Goal: Check status: Check status

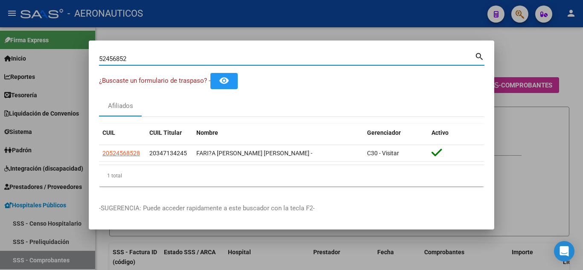
drag, startPoint x: 139, startPoint y: 58, endPoint x: 98, endPoint y: 56, distance: 40.6
click at [98, 56] on mat-dialog-content "52456852 Buscar (apellido, dni, cuil, nro traspaso, cuit, obra social) search ¿…" at bounding box center [292, 122] width 406 height 143
click at [477, 55] on mat-icon "search" at bounding box center [480, 56] width 10 height 10
drag, startPoint x: 134, startPoint y: 57, endPoint x: 100, endPoint y: 61, distance: 34.8
click at [100, 61] on input "37658127" at bounding box center [287, 59] width 376 height 8
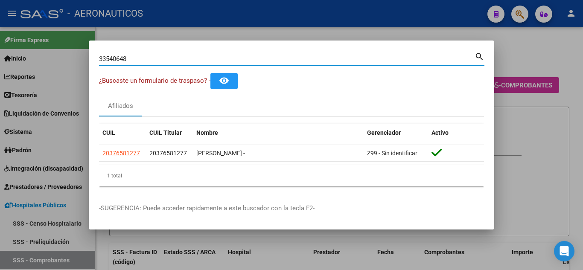
type input "33540648"
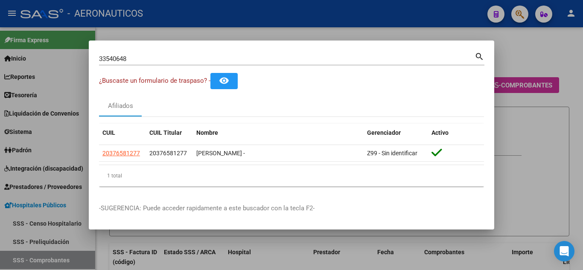
click at [476, 56] on mat-icon "search" at bounding box center [480, 56] width 10 height 10
click at [476, 56] on div at bounding box center [291, 135] width 583 height 270
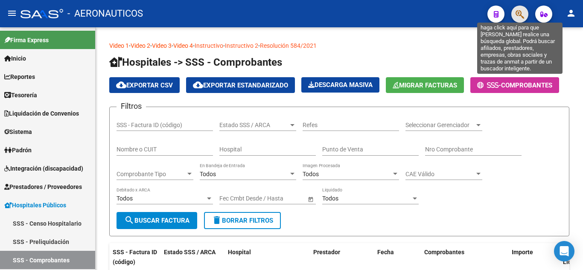
click at [518, 12] on icon "button" at bounding box center [520, 14] width 9 height 10
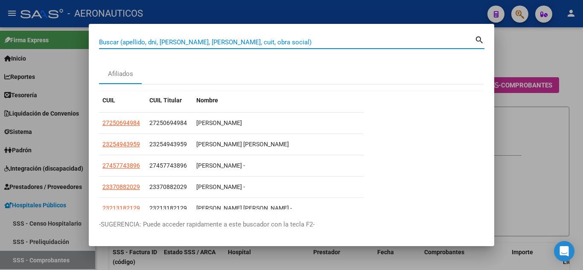
click at [261, 43] on input "Buscar (apellido, dni, [PERSON_NAME], [PERSON_NAME], cuit, obra social)" at bounding box center [287, 42] width 376 height 8
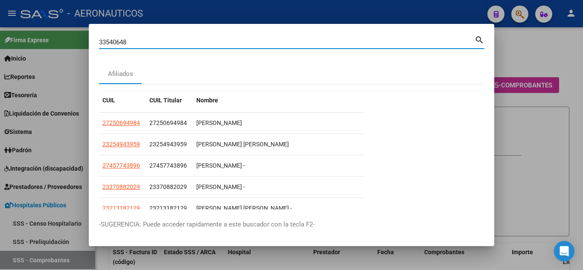
type input "33540648"
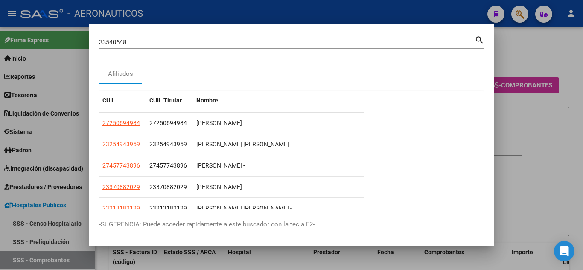
click at [478, 39] on mat-icon "search" at bounding box center [480, 39] width 10 height 10
click at [478, 39] on div at bounding box center [291, 135] width 583 height 270
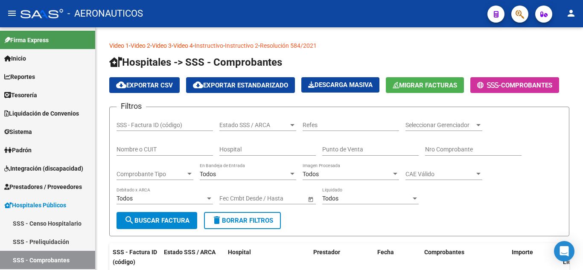
click at [515, 14] on button "button" at bounding box center [519, 14] width 17 height 17
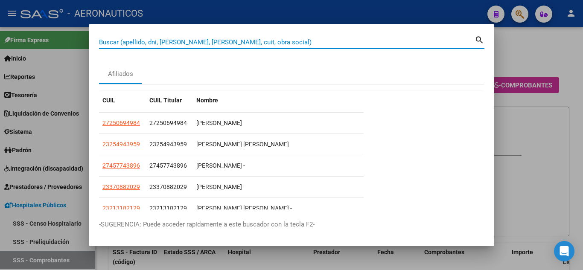
click at [325, 41] on input "Buscar (apellido, dni, [PERSON_NAME], [PERSON_NAME], cuit, obra social)" at bounding box center [287, 42] width 376 height 8
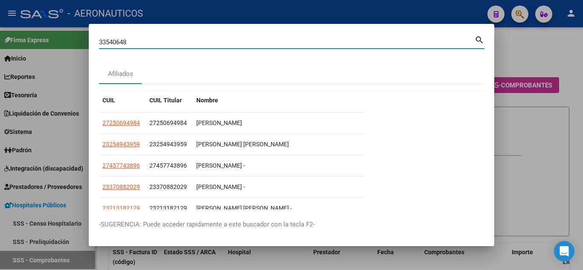
type input "33540648"
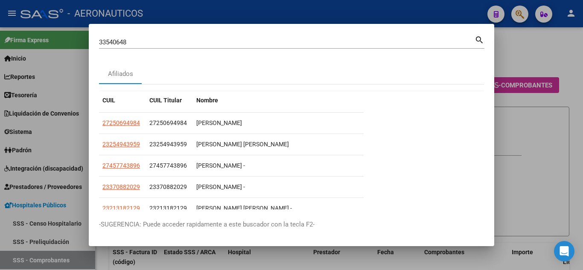
click at [479, 40] on mat-icon "search" at bounding box center [480, 39] width 10 height 10
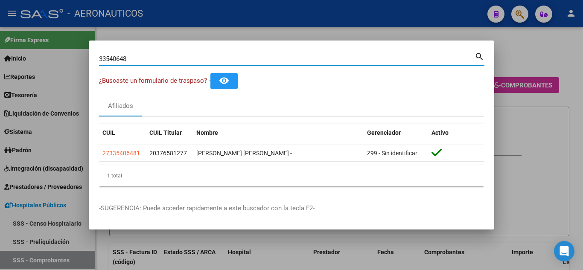
drag, startPoint x: 134, startPoint y: 58, endPoint x: 114, endPoint y: 63, distance: 20.2
click at [99, 65] on div "33540648 Buscar (apellido, dni, [PERSON_NAME], nro traspaso, cuit, obra social)" at bounding box center [287, 59] width 376 height 13
click at [530, 50] on div at bounding box center [291, 135] width 583 height 270
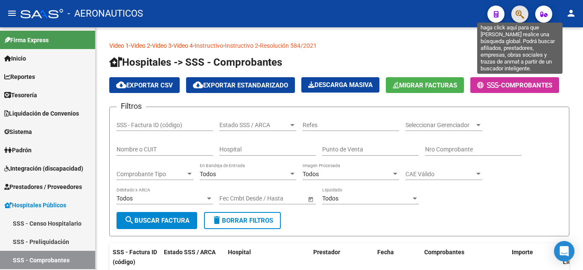
click at [523, 15] on icon "button" at bounding box center [520, 14] width 9 height 10
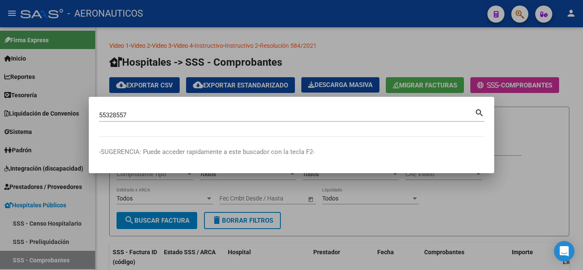
click at [479, 112] on mat-icon "search" at bounding box center [480, 112] width 10 height 10
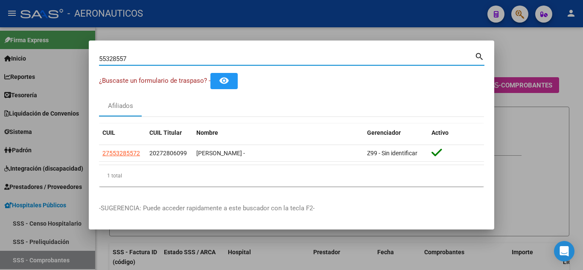
drag, startPoint x: 143, startPoint y: 57, endPoint x: 96, endPoint y: 56, distance: 46.5
click at [96, 56] on mat-dialog-content "55328557 Buscar (apellido, dni, cuil, nro traspaso, cuit, obra social) search ¿…" at bounding box center [292, 122] width 406 height 143
click at [477, 53] on mat-icon "search" at bounding box center [480, 56] width 10 height 10
drag, startPoint x: 144, startPoint y: 58, endPoint x: 98, endPoint y: 59, distance: 46.1
click at [98, 59] on mat-dialog-content "24064594 Buscar (apellido, dni, cuil, nro traspaso, cuit, obra social) search ¿…" at bounding box center [292, 122] width 406 height 143
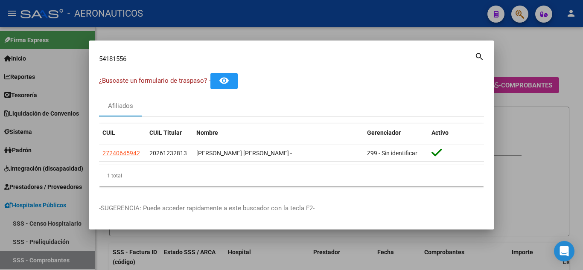
click at [480, 56] on mat-icon "search" at bounding box center [480, 56] width 10 height 10
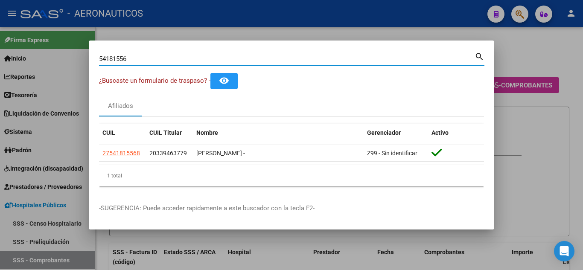
drag, startPoint x: 149, startPoint y: 56, endPoint x: 99, endPoint y: 62, distance: 50.3
click at [99, 62] on mat-dialog-content "54181556 Buscar (apellido, dni, [PERSON_NAME], [PERSON_NAME], cuit, obra social…" at bounding box center [292, 122] width 406 height 143
click at [480, 55] on mat-icon "search" at bounding box center [480, 56] width 10 height 10
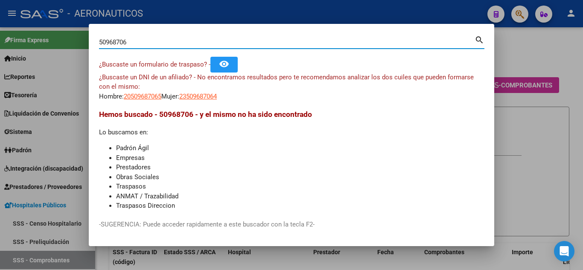
drag, startPoint x: 140, startPoint y: 41, endPoint x: 99, endPoint y: 41, distance: 41.8
click at [99, 41] on mat-dialog-content "50968706 Buscar (apellido, dni, cuil, nro traspaso, cuit, obra social) search ¿…" at bounding box center [292, 121] width 406 height 175
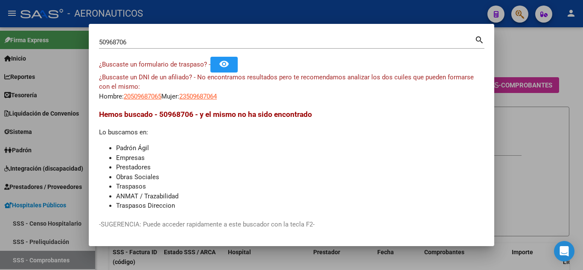
click at [477, 40] on mat-icon "search" at bounding box center [480, 39] width 10 height 10
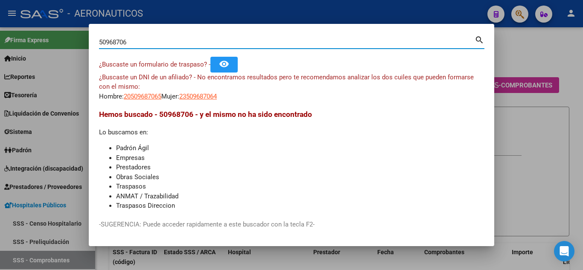
drag, startPoint x: 163, startPoint y: 44, endPoint x: 85, endPoint y: 41, distance: 77.7
click at [85, 41] on div "50968706 Buscar (apellido, dni, cuil, nro traspaso, cuit, obra social) search ¿…" at bounding box center [291, 135] width 583 height 270
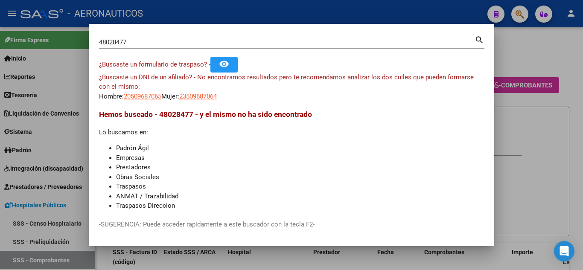
click at [479, 38] on mat-icon "search" at bounding box center [480, 39] width 10 height 10
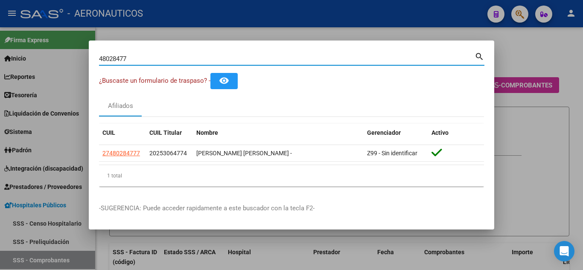
drag, startPoint x: 206, startPoint y: 59, endPoint x: 98, endPoint y: 41, distance: 109.6
click at [96, 45] on mat-dialog-container "48028477 Buscar (apellido, dni, cuil, nro traspaso, cuit, obra social) search ¿…" at bounding box center [292, 136] width 406 height 190
click at [480, 53] on mat-icon "search" at bounding box center [480, 56] width 10 height 10
drag, startPoint x: 146, startPoint y: 58, endPoint x: 97, endPoint y: 69, distance: 50.2
click at [97, 69] on mat-dialog-content "33026181 Buscar (apellido, dni, cuil, nro traspaso, cuit, obra social) search ¿…" at bounding box center [292, 122] width 406 height 143
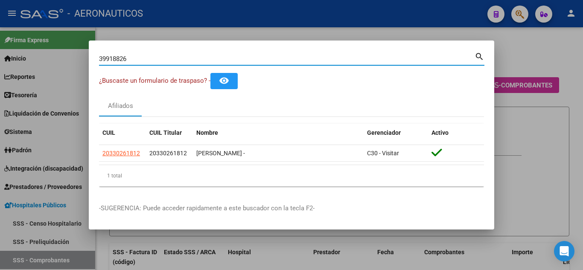
click at [477, 54] on mat-icon "search" at bounding box center [480, 56] width 10 height 10
drag, startPoint x: 134, startPoint y: 59, endPoint x: 100, endPoint y: 59, distance: 34.2
click at [100, 59] on input "39918826" at bounding box center [287, 59] width 376 height 8
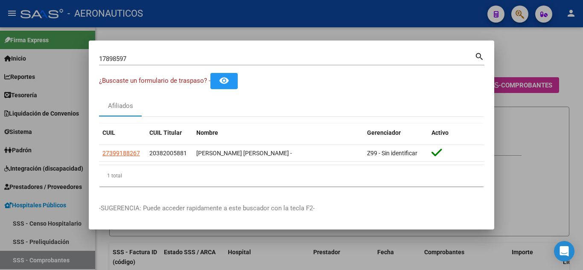
click at [478, 55] on mat-icon "search" at bounding box center [480, 56] width 10 height 10
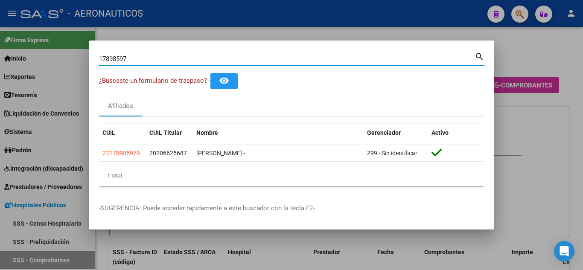
drag, startPoint x: 134, startPoint y: 57, endPoint x: 98, endPoint y: 51, distance: 36.8
click at [96, 59] on mat-dialog-content "17898597 Buscar (apellido, dni, cuil, [PERSON_NAME], cuit, obra social) search …" at bounding box center [292, 122] width 406 height 143
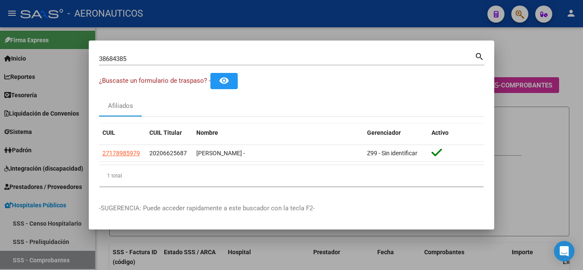
click at [479, 55] on mat-icon "search" at bounding box center [480, 56] width 10 height 10
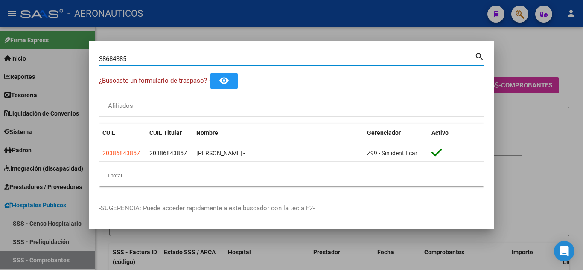
drag, startPoint x: 134, startPoint y: 60, endPoint x: 96, endPoint y: 58, distance: 37.2
click at [97, 61] on mat-dialog-content "38684385 Buscar (apellido, dni, [PERSON_NAME], [PERSON_NAME], cuit, obra social…" at bounding box center [292, 122] width 406 height 143
type input "59205367"
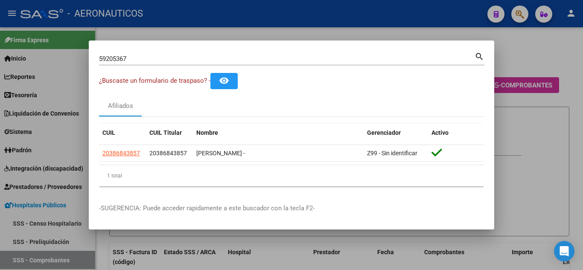
click at [476, 55] on mat-icon "search" at bounding box center [480, 56] width 10 height 10
